Goal: Information Seeking & Learning: Understand process/instructions

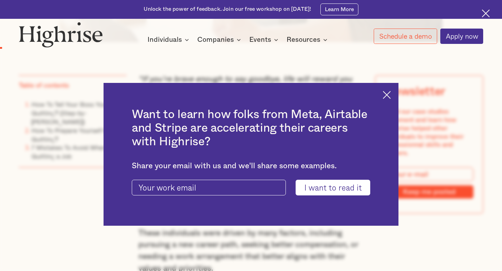
scroll to position [452, 0]
click at [383, 91] on img at bounding box center [387, 95] width 8 height 8
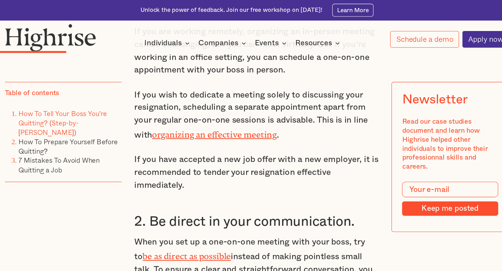
scroll to position [1259, 0]
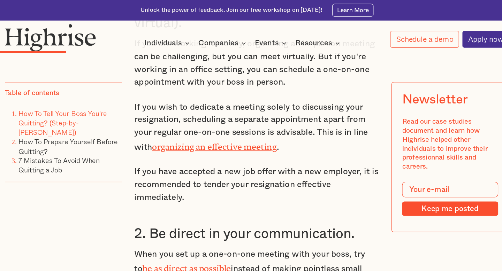
click at [214, 133] on p "If you wish to dedicate a meeting solely to discussing your resignation, schedu…" at bounding box center [251, 117] width 226 height 49
click at [214, 131] on link "organizing an effective meeting" at bounding box center [212, 133] width 115 height 5
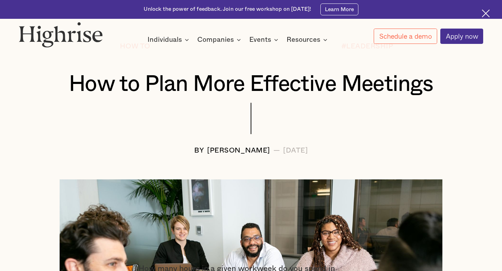
scroll to position [226, 0]
